Goal: Information Seeking & Learning: Learn about a topic

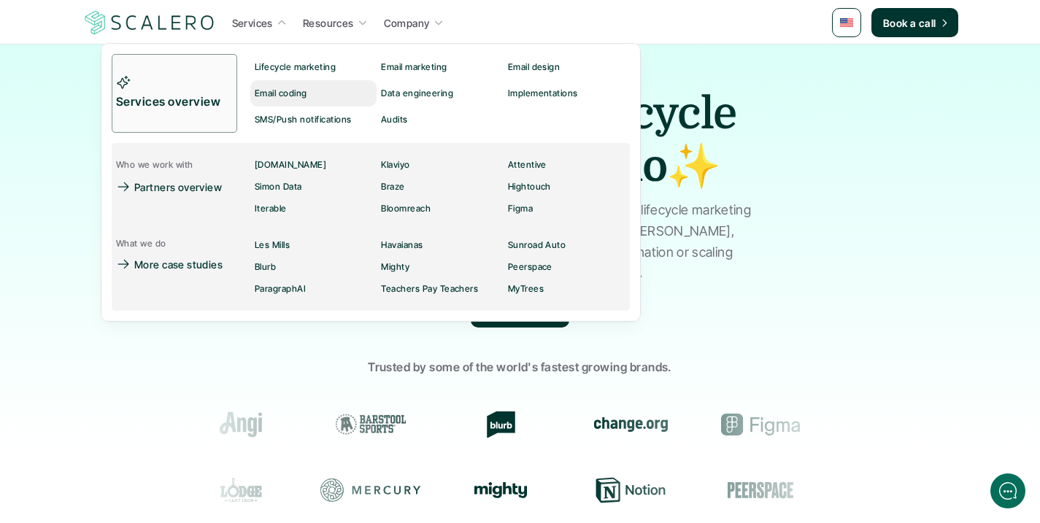
click at [273, 88] on p "Email coding" at bounding box center [281, 93] width 53 height 10
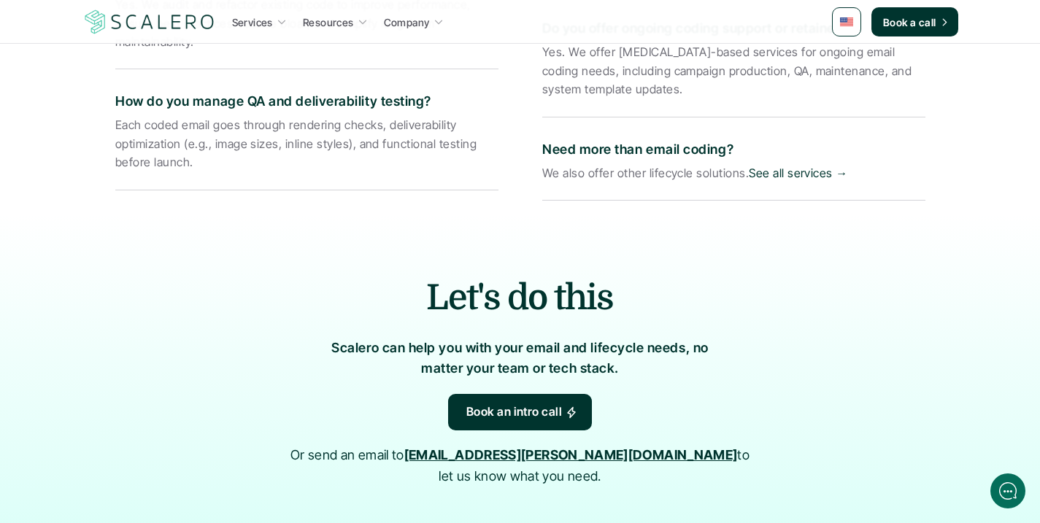
scroll to position [2404, 0]
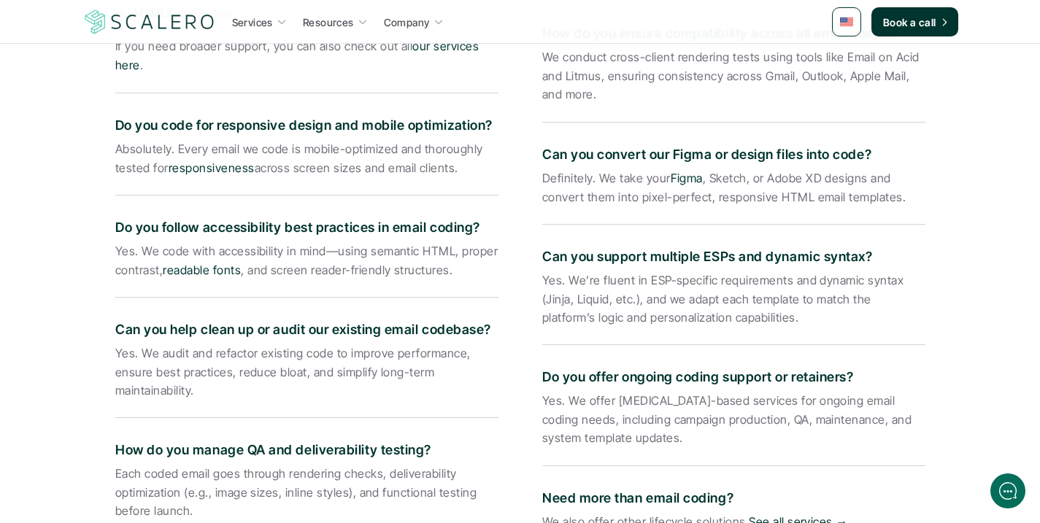
click at [738, 183] on p "Definitely. We take your Figma , Sketch, or Adobe XD designs and convert them i…" at bounding box center [733, 187] width 383 height 37
click at [672, 171] on link "Figma" at bounding box center [686, 178] width 32 height 15
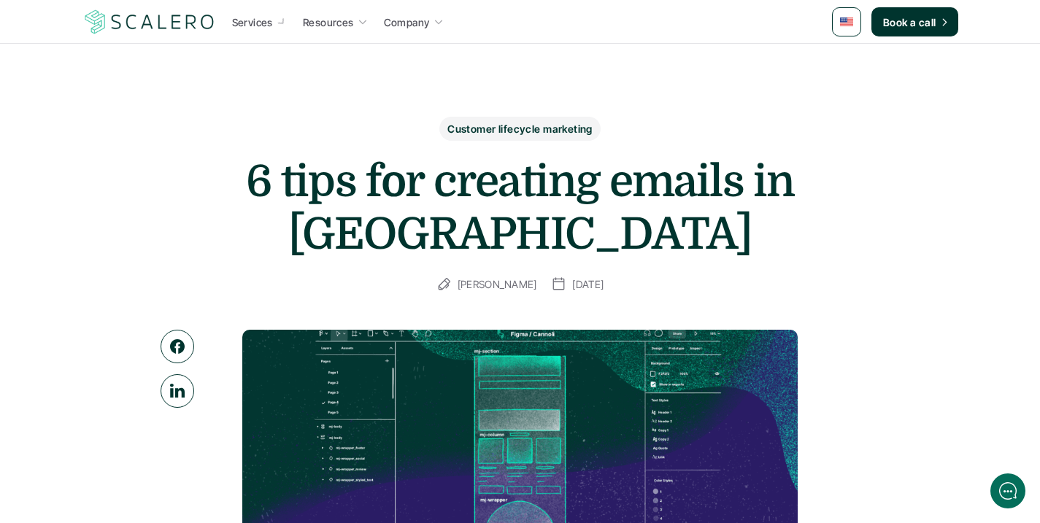
click at [185, 25] on img at bounding box center [149, 22] width 134 height 28
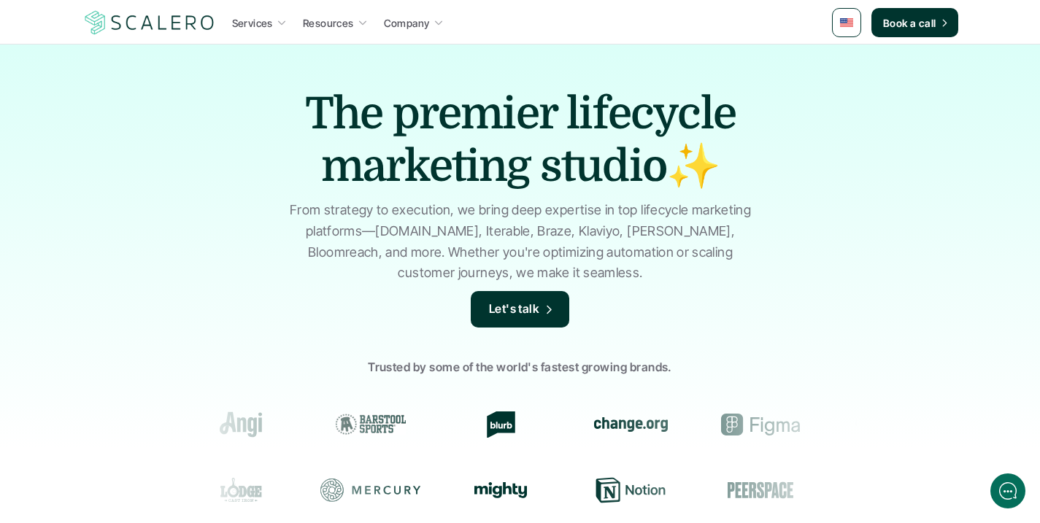
click at [182, 26] on img at bounding box center [149, 23] width 134 height 28
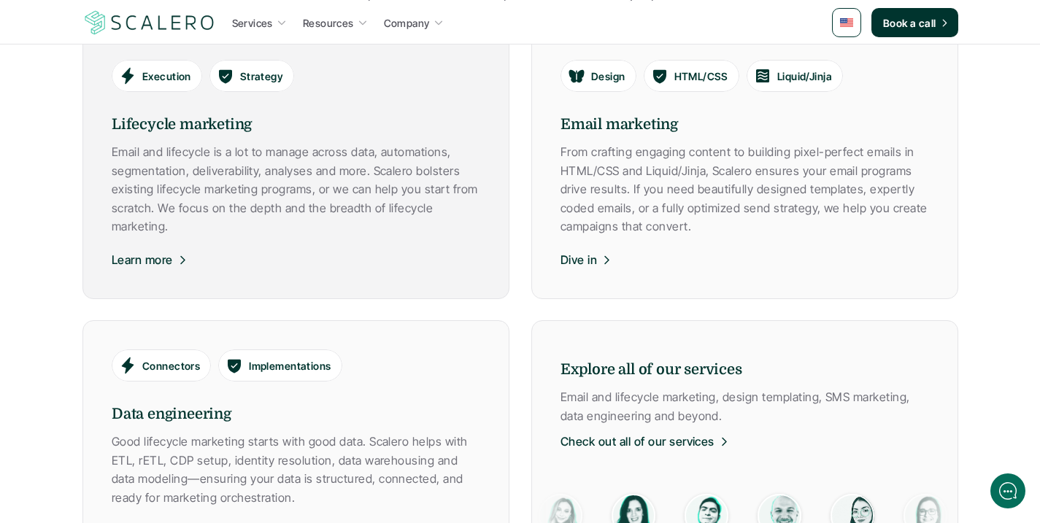
scroll to position [786, 0]
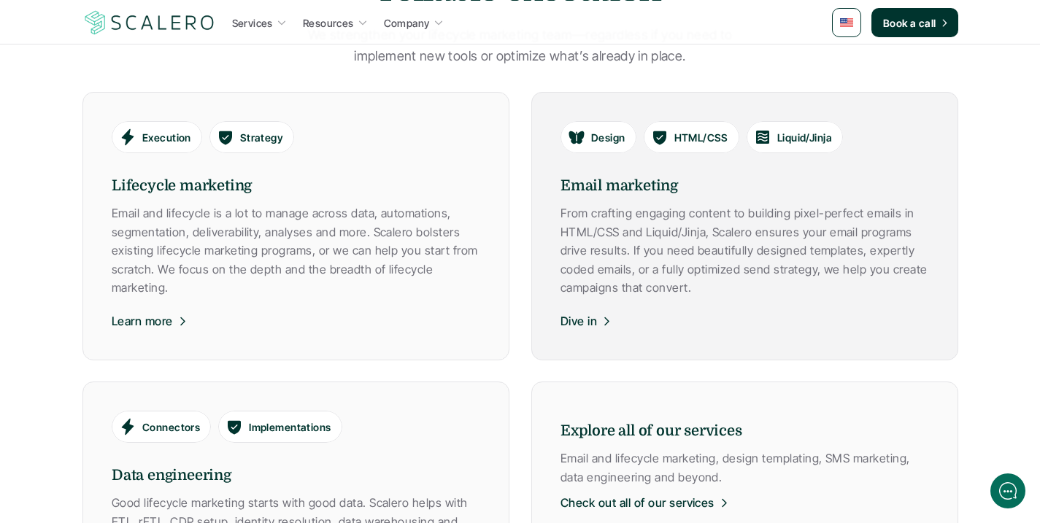
click at [745, 309] on link "Design HTML/CSS Liquid/Jinja Email marketing From crafting engaging content to …" at bounding box center [744, 226] width 427 height 269
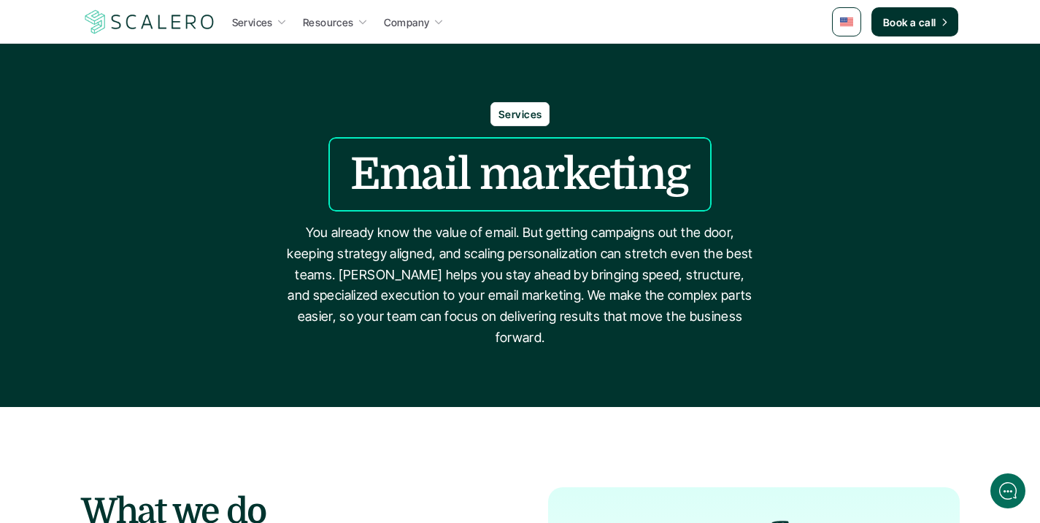
click at [275, 23] on link "Services" at bounding box center [259, 22] width 63 height 26
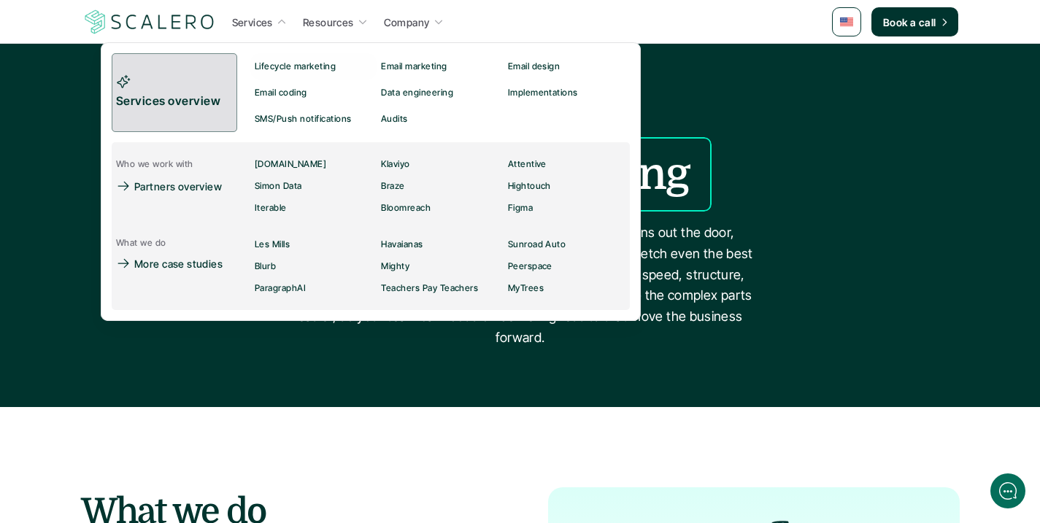
click at [210, 95] on p "Services overview" at bounding box center [170, 101] width 108 height 19
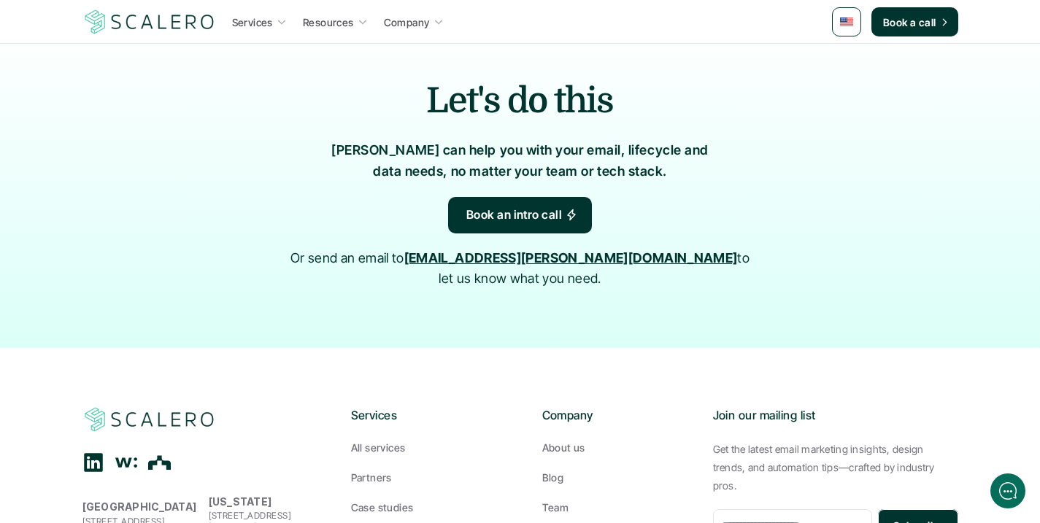
scroll to position [2901, 0]
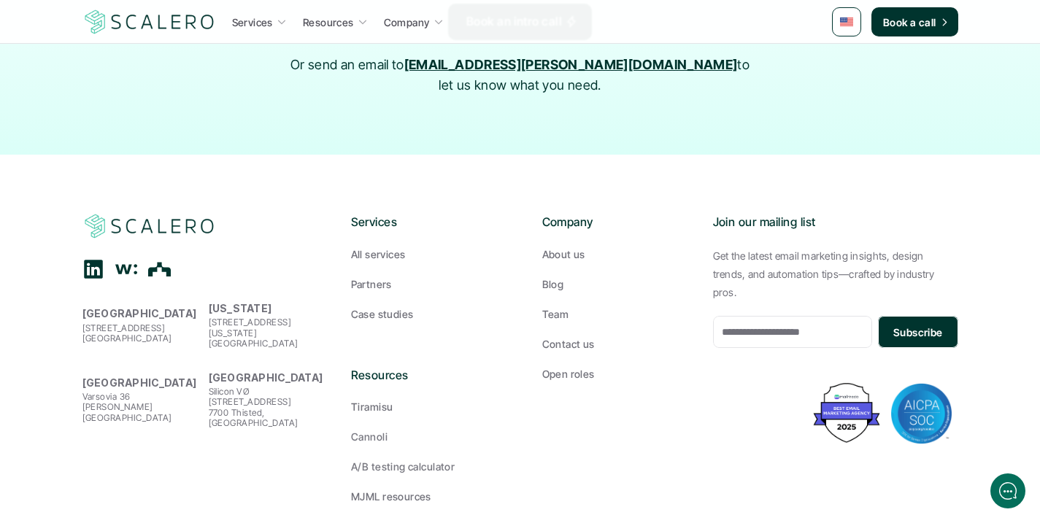
click at [404, 489] on p "MJML resources" at bounding box center [391, 496] width 80 height 15
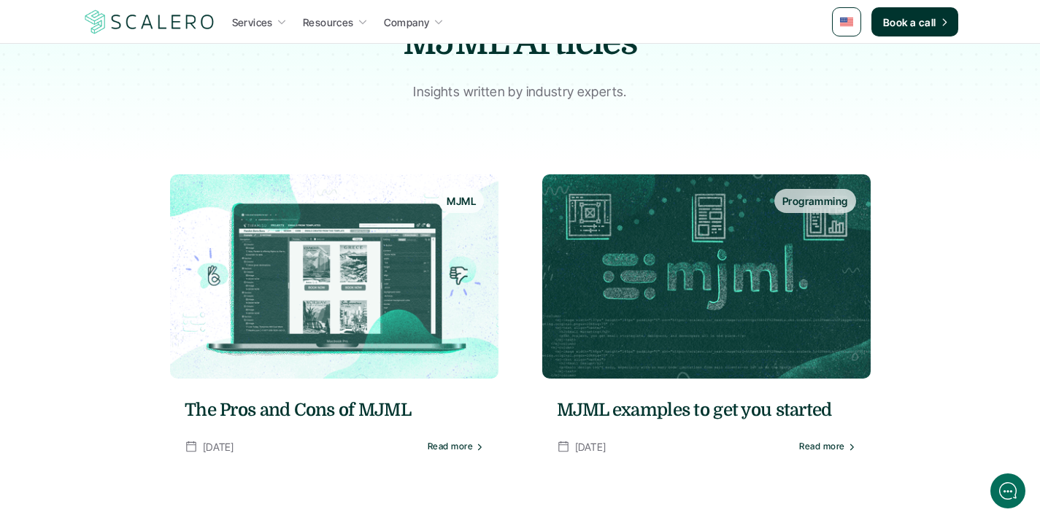
scroll to position [450, 0]
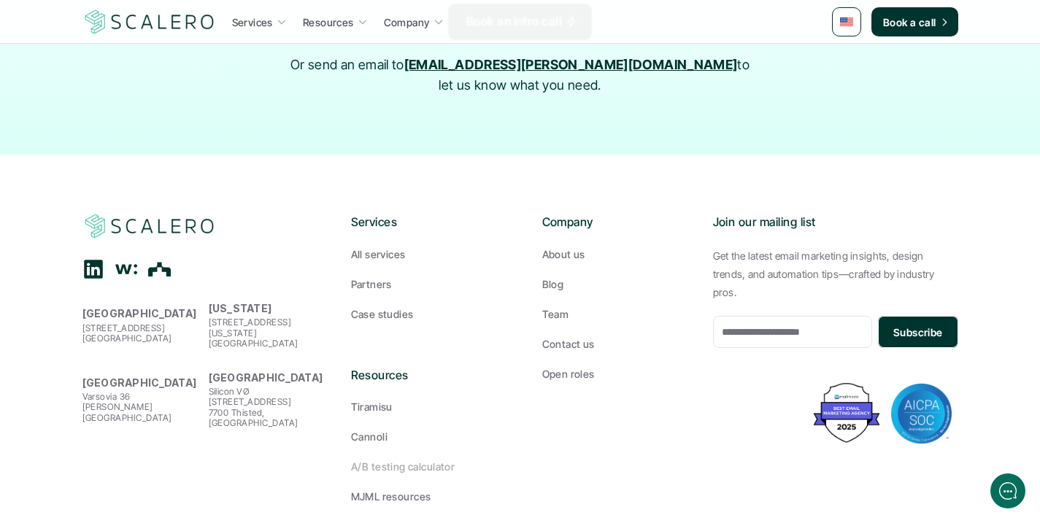
click at [369, 429] on p "Cannoli" at bounding box center [369, 436] width 36 height 15
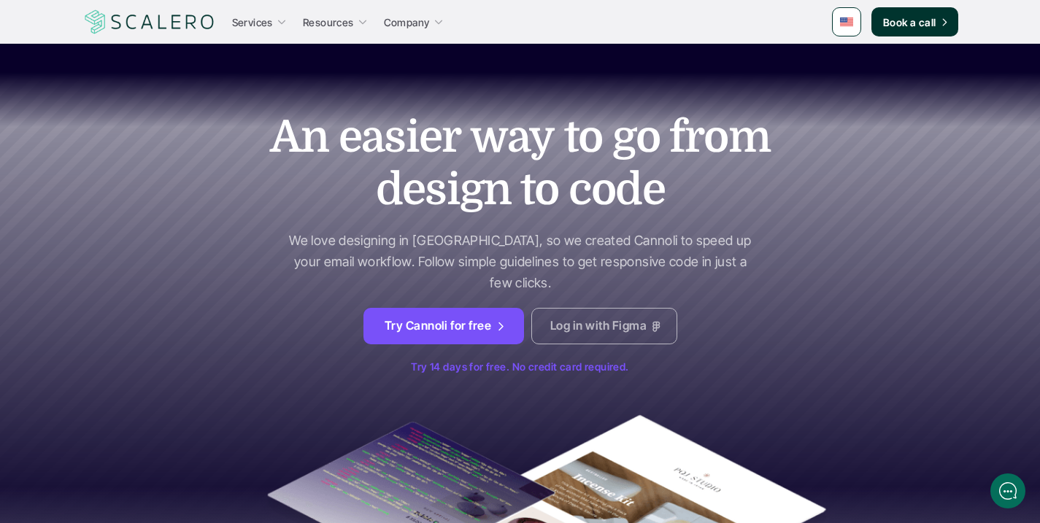
click at [653, 321] on icon at bounding box center [655, 326] width 7 height 10
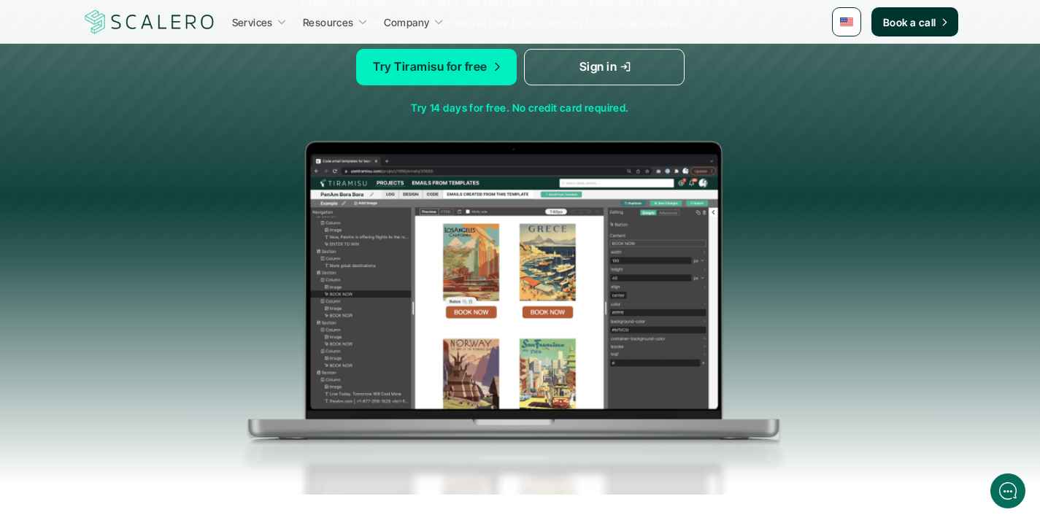
scroll to position [188, 0]
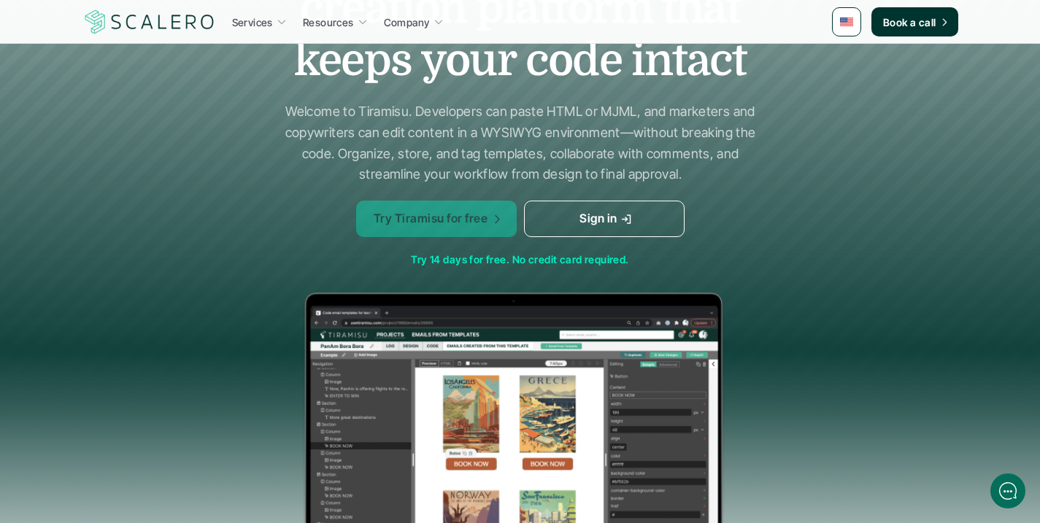
click at [461, 225] on p "Try Tiramisu for free" at bounding box center [430, 218] width 114 height 19
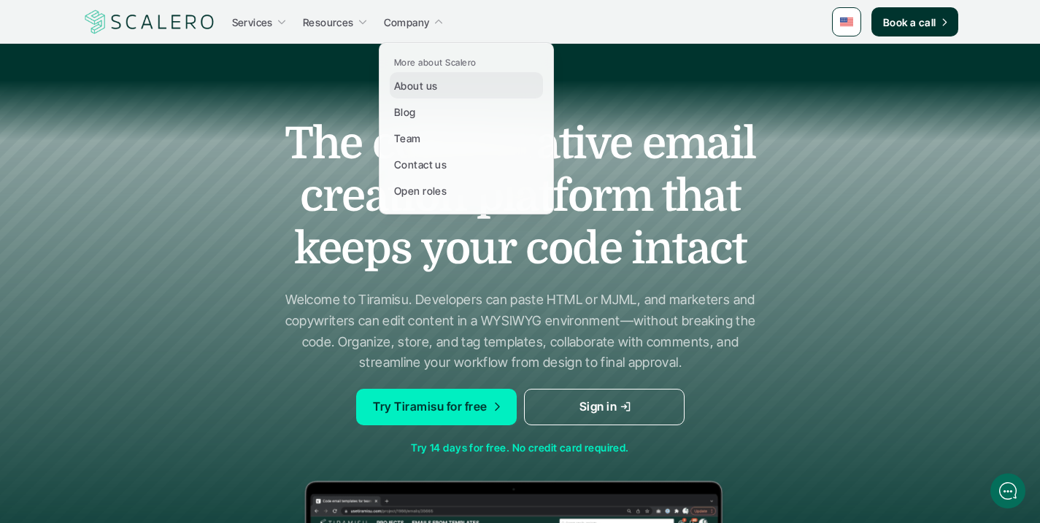
click at [421, 92] on p "About us" at bounding box center [415, 85] width 43 height 15
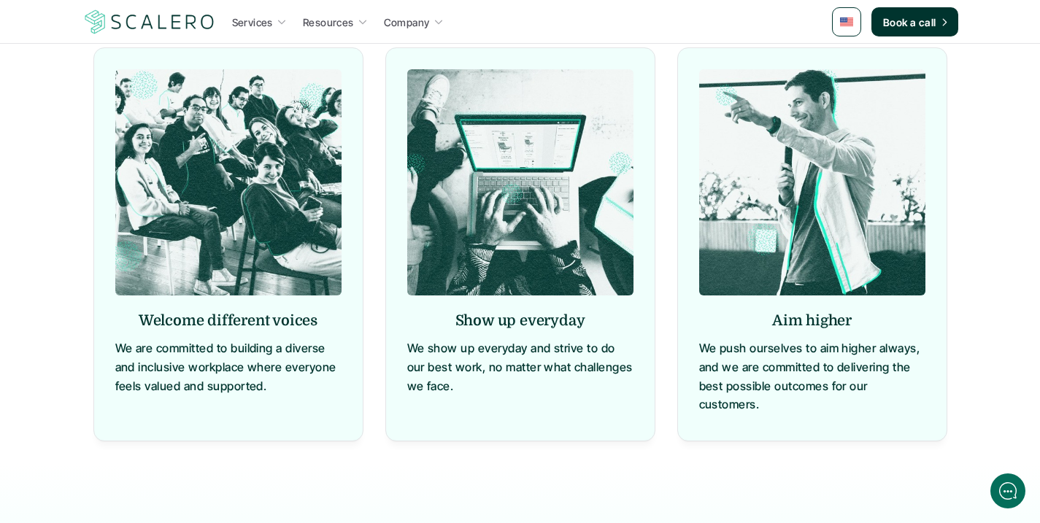
scroll to position [1741, 0]
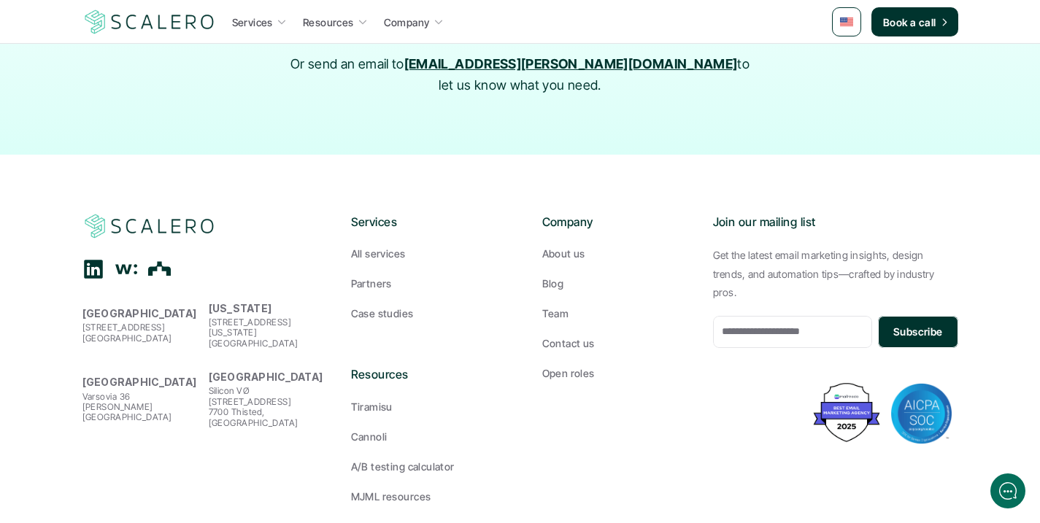
click at [106, 258] on div at bounding box center [126, 269] width 88 height 22
click at [101, 260] on use at bounding box center [93, 269] width 19 height 19
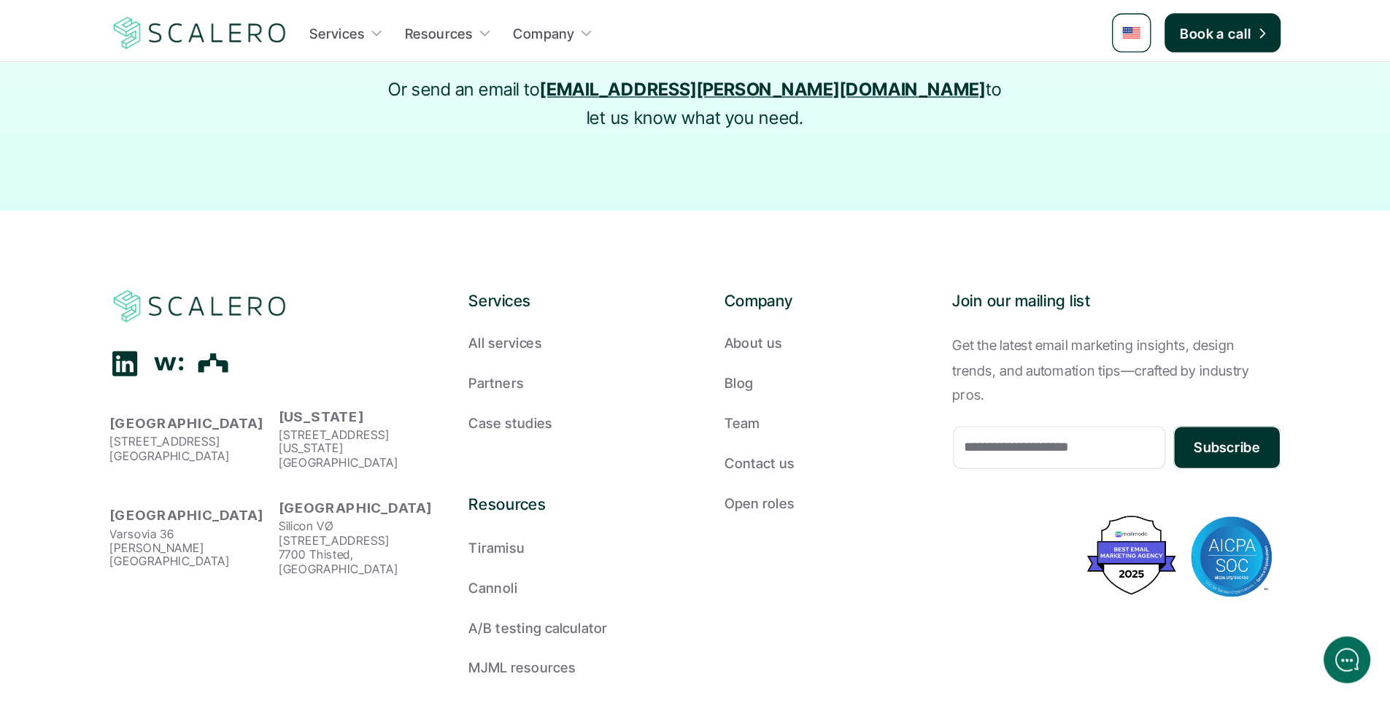
scroll to position [1557, 0]
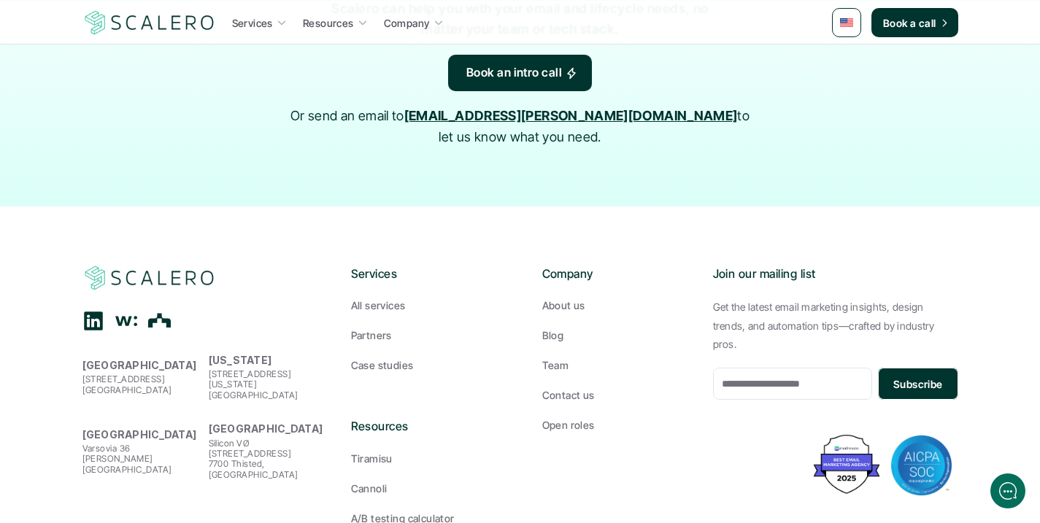
scroll to position [2450, 0]
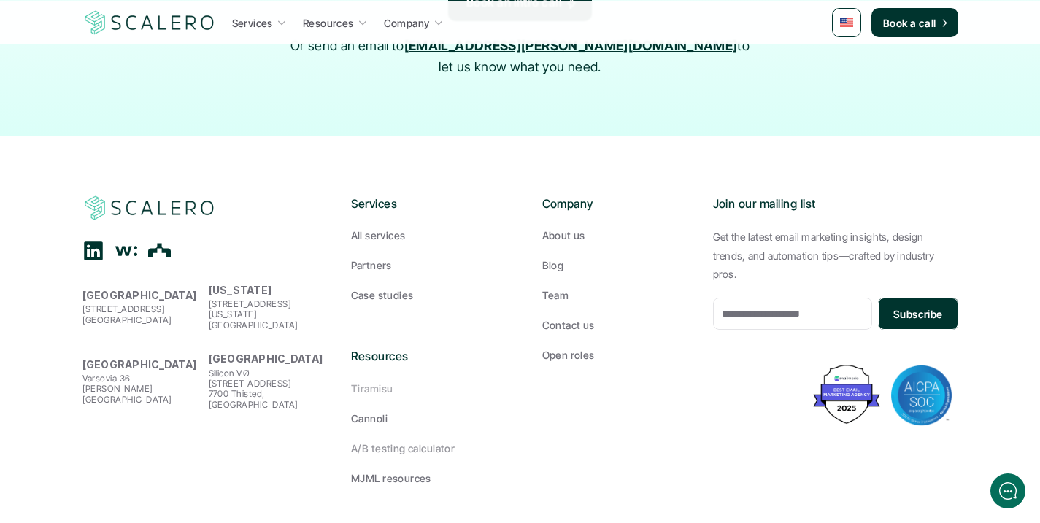
click at [401, 471] on p "MJML resources" at bounding box center [391, 478] width 80 height 15
